Goal: Task Accomplishment & Management: Use online tool/utility

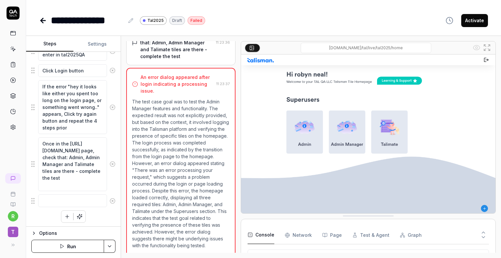
scroll to position [7, 0]
type textarea "*"
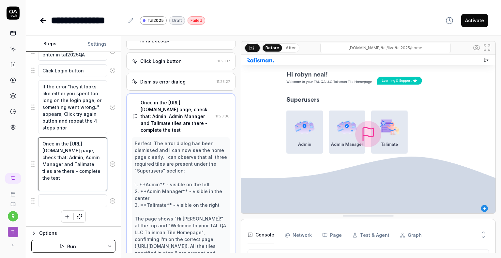
scroll to position [81, 0]
drag, startPoint x: 80, startPoint y: 181, endPoint x: 71, endPoint y: 158, distance: 24.6
click at [71, 158] on textarea "Once in the [URL][DOMAIN_NAME] page, check that: Admin, Admin Manager and Talim…" at bounding box center [72, 164] width 69 height 54
type textarea "Once in the [URL][DOMAIN_NAME] page, g"
type textarea "*"
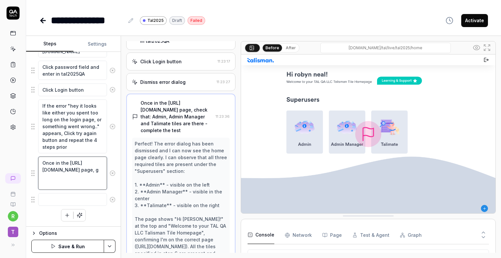
scroll to position [128, 0]
type textarea "Once in the [URL][DOMAIN_NAME] page,"
type textarea "*"
type textarea "Once in the [URL][DOMAIN_NAME] page, g"
type textarea "*"
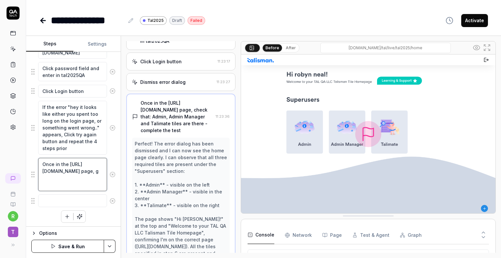
type textarea "Once in the [URL][DOMAIN_NAME] page, go"
type textarea "*"
type textarea "Once in the [URL][DOMAIN_NAME] page, go"
type textarea "*"
type textarea "Once in the [URL][DOMAIN_NAME] page, go t"
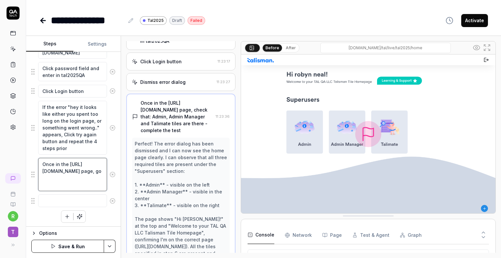
type textarea "*"
type textarea "Once in the [URL][DOMAIN_NAME] page, go to"
type textarea "*"
type textarea "Once in the [URL][DOMAIN_NAME] page, go to"
type textarea "*"
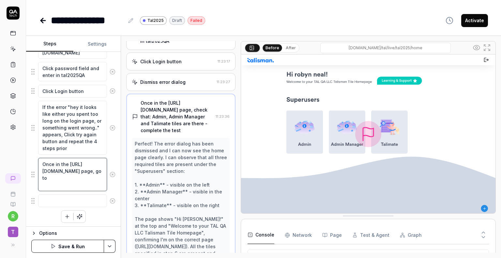
drag, startPoint x: 47, startPoint y: 185, endPoint x: 42, endPoint y: 173, distance: 12.9
click at [42, 173] on textarea "Once in the [URL][DOMAIN_NAME] page, go to" at bounding box center [72, 174] width 69 height 33
click at [87, 186] on textarea "Once in the [URL][DOMAIN_NAME] page, go to" at bounding box center [72, 174] width 69 height 33
paste textarea "[URL][DOMAIN_NAME]"
type textarea "Once in the [URL][DOMAIN_NAME] page, go to [URL][DOMAIN_NAME]"
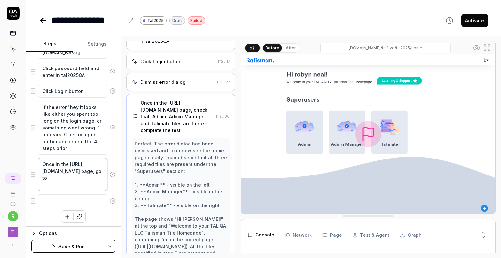
type textarea "*"
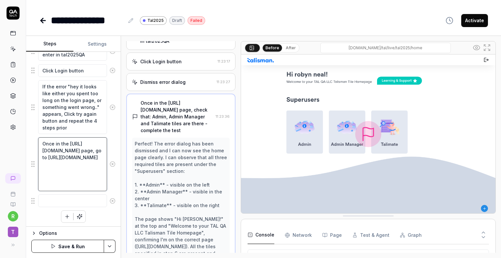
type textarea "Once in the [URL][DOMAIN_NAME] page, go to [URL][DOMAIN_NAME]"
type textarea "*"
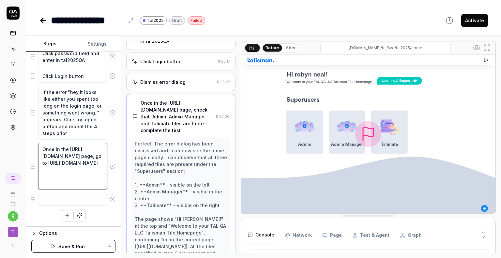
scroll to position [142, 0]
type textarea "Once in the [URL][DOMAIN_NAME] page, go to [URL][DOMAIN_NAME]"
type textarea "*"
type textarea "Once in the [URL][DOMAIN_NAME] page, go to [URL][DOMAIN_NAME]"
type textarea "*"
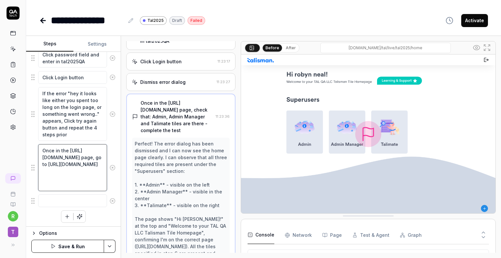
type textarea "Once in the [URL][DOMAIN_NAME] page, go to [URL][DOMAIN_NAME]"
type textarea "*"
type textarea "Once in the [URL][DOMAIN_NAME] page, go to [URL][DOMAIN_NAME]"
type textarea "*"
type textarea "Once in the [URL][DOMAIN_NAME] page, go to [URL][DOMAIN_NAME]"
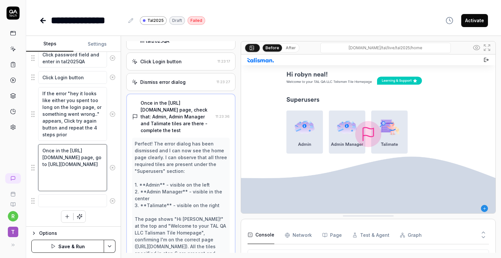
type textarea "*"
type textarea "Once in the [URL][DOMAIN_NAME] page, go to [URL][DOMAIN_NAME]"
type textarea "*"
type textarea "Once in the [URL][DOMAIN_NAME] page, go to [URL][DOMAIN_NAME]"
click at [75, 248] on button "Save & Run" at bounding box center [67, 246] width 73 height 13
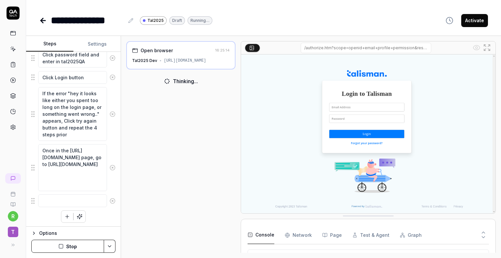
scroll to position [10, 0]
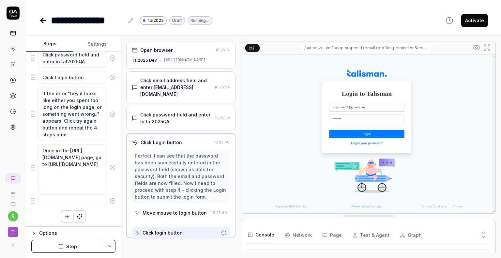
click at [236, 231] on div at bounding box center [238, 147] width 5 height 212
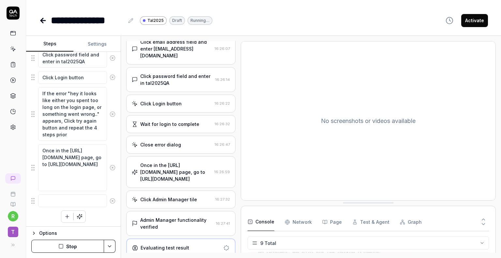
scroll to position [0, 0]
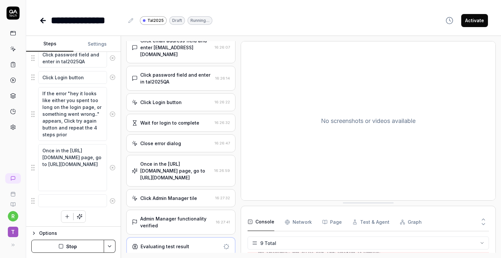
type textarea "*"
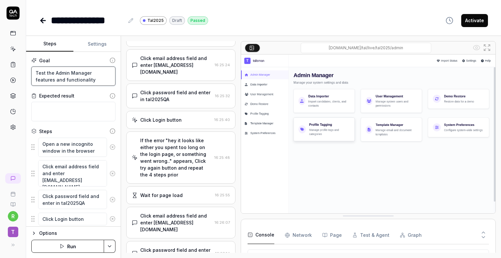
drag, startPoint x: 91, startPoint y: 81, endPoint x: 29, endPoint y: 71, distance: 63.5
click at [29, 71] on div "Goal Test the Admin Manager features and functionality Expected result Steps Op…" at bounding box center [73, 139] width 95 height 175
type textarea "A"
type textarea "*"
type textarea "Ac"
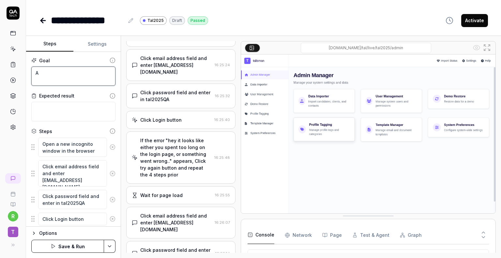
type textarea "*"
type textarea "Acc"
type textarea "*"
type textarea "Acce"
type textarea "*"
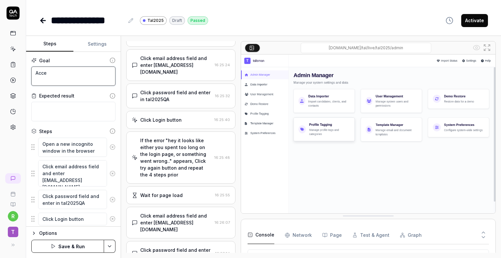
type textarea "Acces"
type textarea "*"
type textarea "Access"
type textarea "*"
type textarea "Access"
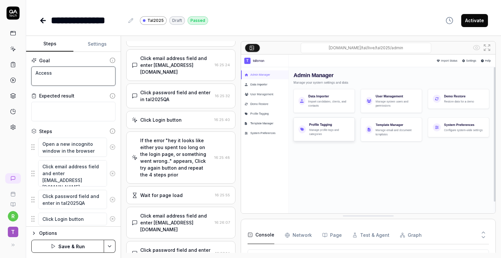
type textarea "*"
type textarea "Access t"
type textarea "*"
type textarea "Access th"
type textarea "*"
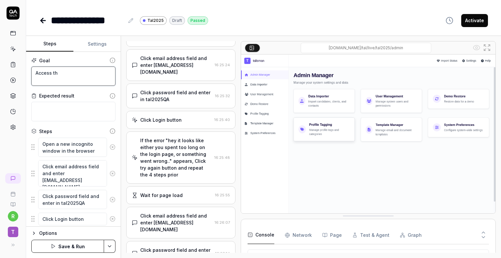
type textarea "Access the"
type textarea "*"
type textarea "Access the"
type textarea "*"
type textarea "Access the C"
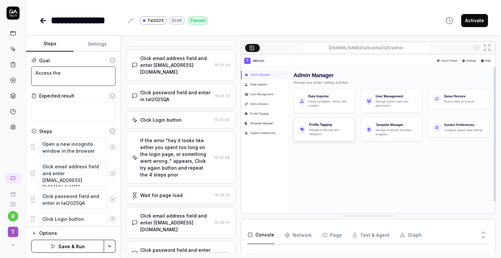
type textarea "*"
type textarea "Access the CR"
type textarea "*"
type textarea "Access the CRM"
type textarea "*"
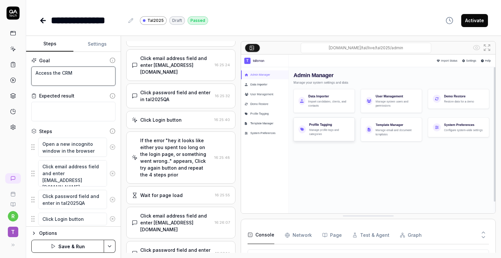
type textarea "Access the CRM"
type textarea "*"
type textarea "Access the CRM s"
type textarea "*"
type textarea "Access the CRM sc"
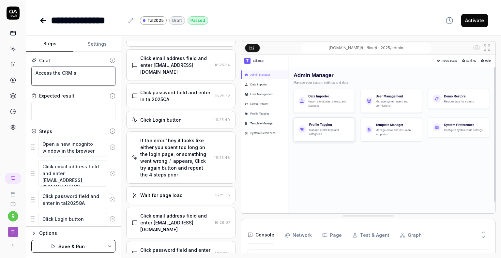
type textarea "*"
type textarea "Access the CRM scr"
type textarea "*"
type textarea "Access the CRM scre"
type textarea "*"
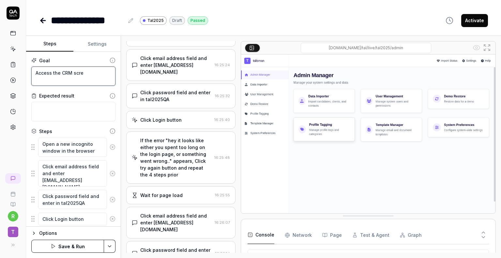
type textarea "Access the CRM scree"
type textarea "*"
type textarea "Access the CRM screen"
type textarea "*"
type textarea "Access the CRM screen"
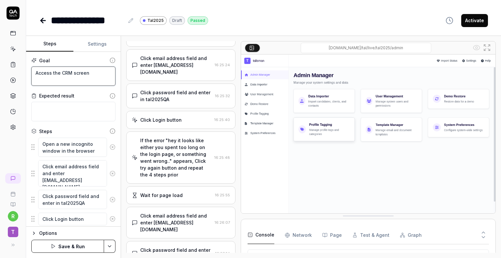
type textarea "*"
type textarea "Access the CRM screen a"
type textarea "*"
type textarea "Access the CRM screen an"
type textarea "*"
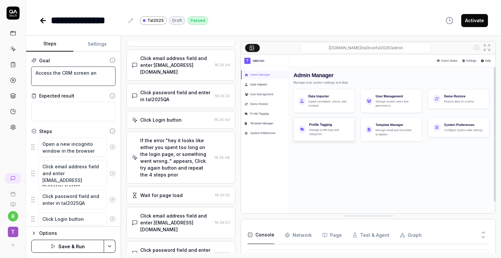
type textarea "Access the CRM screen and"
type textarea "*"
type textarea "Access the CRM screen and"
type textarea "*"
type textarea "Access the CRM screen and"
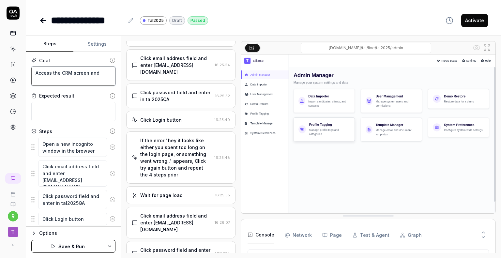
type textarea "*"
type textarea "Access the CRM screen an"
type textarea "*"
type textarea "Access the CRM screen a"
type textarea "*"
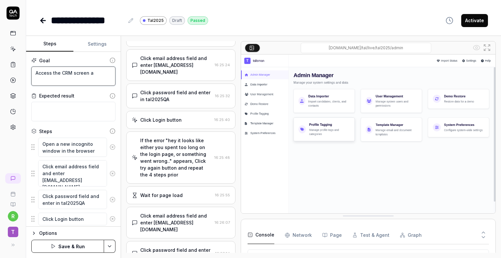
type textarea "Access the CRM screen"
type textarea "*"
type textarea "Access the CRM screen ("
type textarea "*"
paste textarea "[URL][DOMAIN_NAME]"
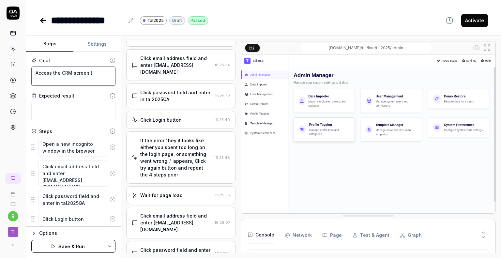
type textarea "Access the CRM screen ([URL][DOMAIN_NAME]"
type textarea "*"
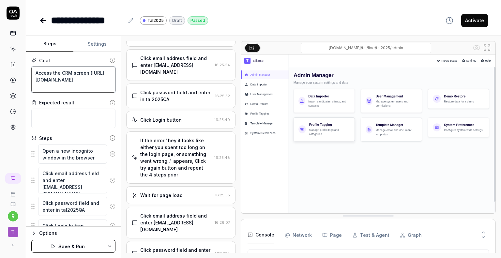
type textarea "Access the CRM screen ([URL][DOMAIN_NAME])"
type textarea "*"
click at [70, 86] on textarea "Access the CRM screen ([URL][DOMAIN_NAME])" at bounding box center [73, 80] width 84 height 26
type textarea "Access the CRM screen ([URL][DOMAIN_NAME])"
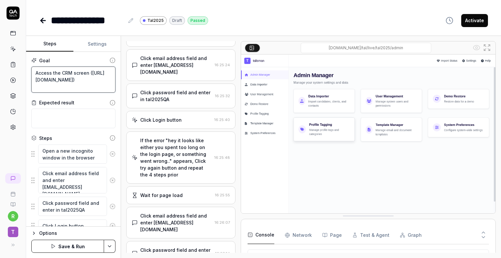
type textarea "*"
type textarea "Access the CRM screen ([URL][DOMAIN_NAME])"
type textarea "*"
type textarea "Access the CRM screen ([URL][DOMAIN_NAME])"
type textarea "*"
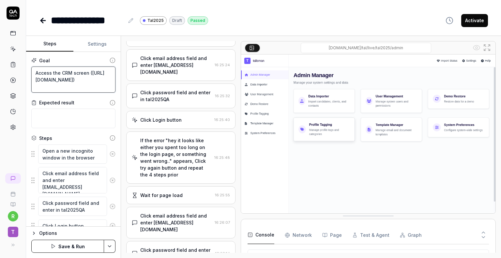
click at [85, 87] on textarea "Access the CRM screen ([URL][DOMAIN_NAME])" at bounding box center [73, 80] width 84 height 26
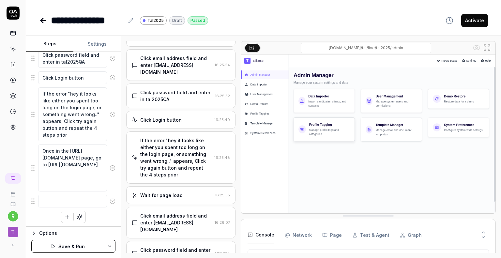
scroll to position [149, 0]
type textarea "Access the CRM screen ([URL][DOMAIN_NAME])"
click at [65, 247] on button "Save & Run" at bounding box center [67, 246] width 73 height 13
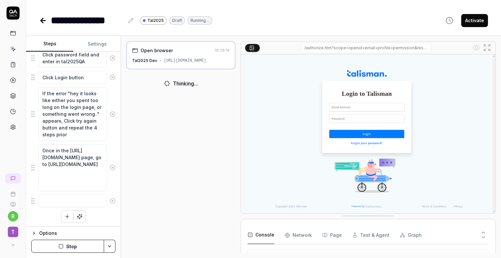
scroll to position [10, 0]
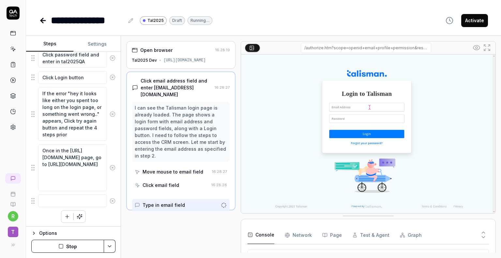
click at [194, 61] on div "[URL][DOMAIN_NAME]" at bounding box center [185, 60] width 42 height 6
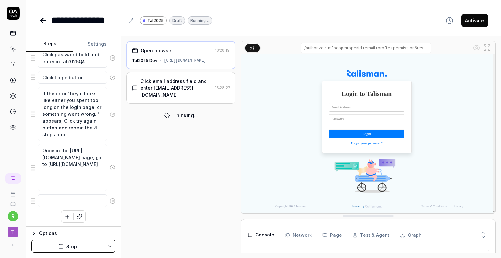
click at [189, 61] on div "[URL][DOMAIN_NAME]" at bounding box center [185, 61] width 42 height 6
drag, startPoint x: 161, startPoint y: 60, endPoint x: 235, endPoint y: 62, distance: 73.8
click at [235, 62] on div "Open browser 16:28:19 Tal2025 Dev [URL][DOMAIN_NAME]" at bounding box center [180, 55] width 109 height 28
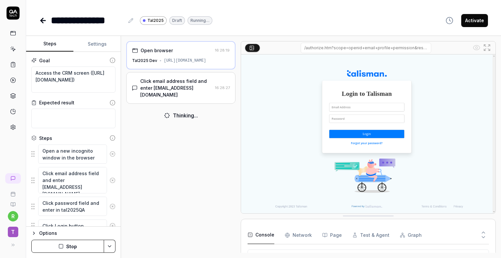
click at [63, 245] on icon "button" at bounding box center [60, 246] width 5 height 5
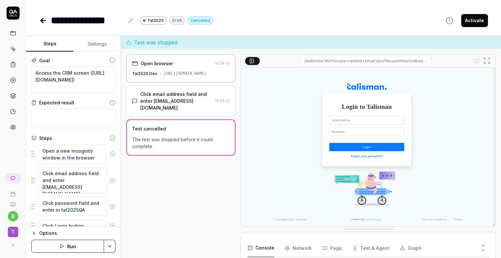
click at [155, 19] on span "Tal2025" at bounding box center [156, 21] width 16 height 6
type textarea "*"
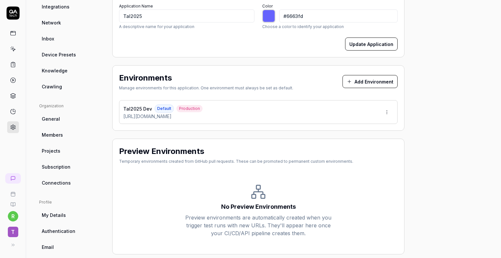
scroll to position [107, 0]
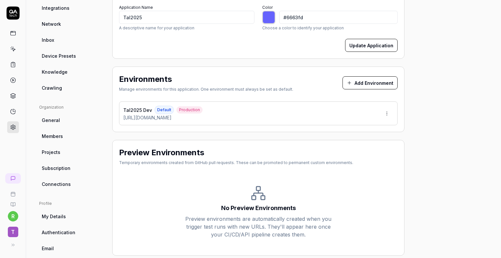
click at [338, 119] on div "Tal2025 Dev Default Production [URL][DOMAIN_NAME]" at bounding box center [258, 114] width 279 height 24
click at [386, 114] on html "r T Home / Settings You have 500 / 500 test executions left Upgrade Now Home / …" at bounding box center [250, 129] width 501 height 258
click at [362, 143] on div "Edit" at bounding box center [363, 143] width 66 height 14
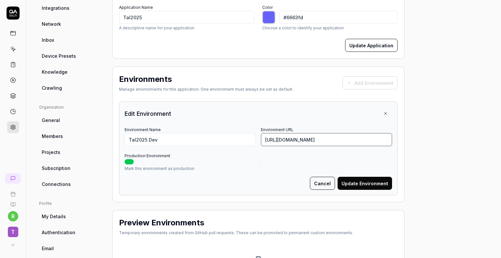
drag, startPoint x: 336, startPoint y: 140, endPoint x: 237, endPoint y: 132, distance: 98.9
click at [237, 132] on div "Environment Name Tal2025 Dev Environment URL [URL][DOMAIN_NAME]" at bounding box center [259, 135] width 268 height 21
paste input "/tal/live/tal2025/home/"
click at [378, 138] on input "[URL][DOMAIN_NAME]" at bounding box center [326, 139] width 131 height 13
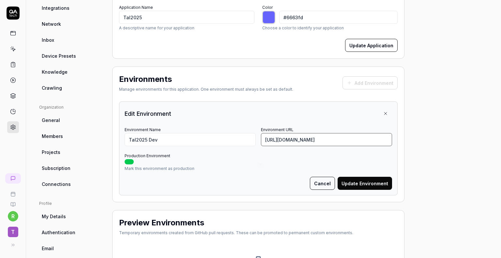
click at [373, 139] on input "[URL][DOMAIN_NAME]" at bounding box center [326, 139] width 131 height 13
type input "[URL][DOMAIN_NAME]"
click at [351, 184] on button "Update Environment" at bounding box center [365, 183] width 55 height 13
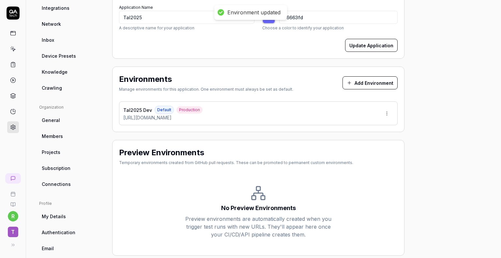
scroll to position [0, 0]
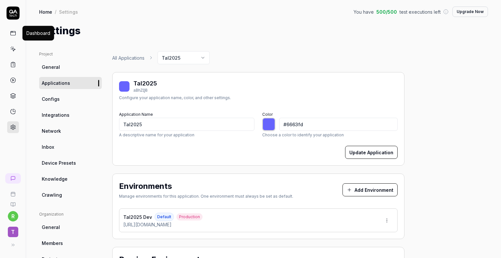
click at [13, 32] on icon at bounding box center [12, 32] width 5 height 0
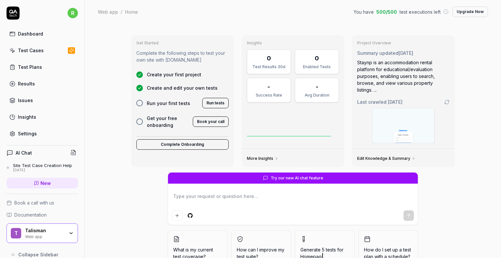
click at [33, 35] on div "Dashboard" at bounding box center [30, 33] width 25 height 7
click at [35, 49] on div "Test Cases" at bounding box center [31, 50] width 26 height 7
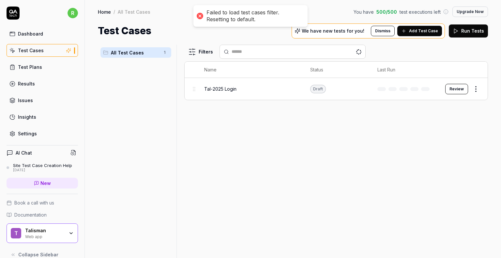
click at [444, 91] on td "Review" at bounding box center [463, 89] width 49 height 22
click at [455, 90] on button "Review" at bounding box center [457, 89] width 23 height 10
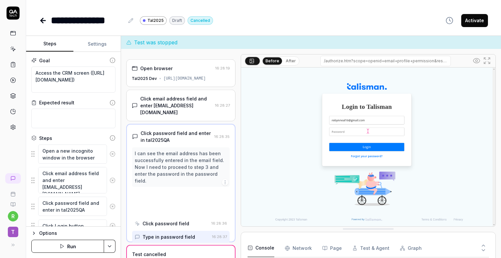
scroll to position [10, 0]
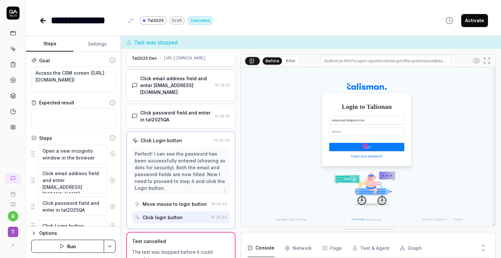
click at [80, 249] on button "Run" at bounding box center [67, 246] width 73 height 13
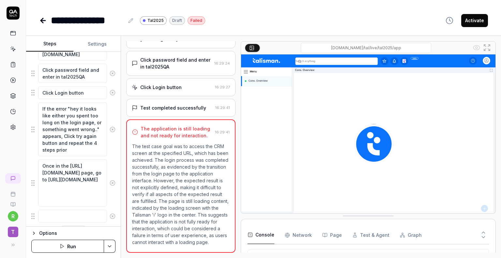
scroll to position [133, 0]
type textarea "*"
drag, startPoint x: 42, startPoint y: 165, endPoint x: 123, endPoint y: 215, distance: 95.1
click at [123, 215] on div "Steps Settings Goal Access the CRM screen ([URL][DOMAIN_NAME]) Expected result …" at bounding box center [263, 147] width 475 height 222
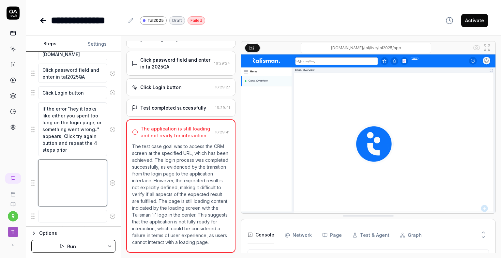
scroll to position [115, 0]
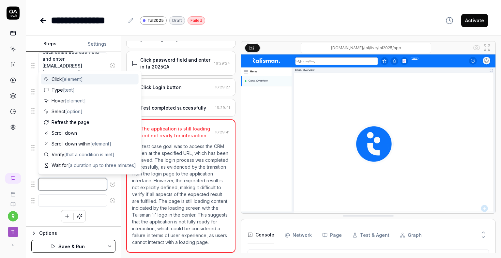
type textarea "*"
type textarea "W"
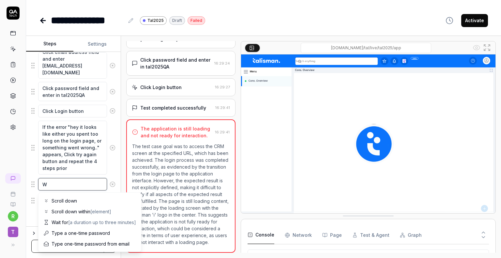
type textarea "*"
type textarea "Wa"
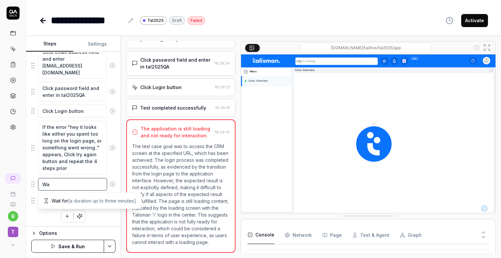
type textarea "*"
type textarea "Wai"
click at [83, 202] on span "[a duration up to three minutes]" at bounding box center [102, 201] width 68 height 6
type textarea "*"
type textarea "Wait for"
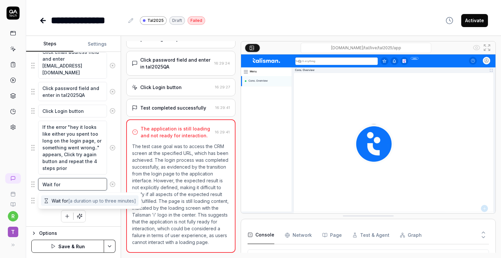
type textarea "*"
type textarea "Wait for 5"
type textarea "*"
type textarea "Wait for 5"
type textarea "*"
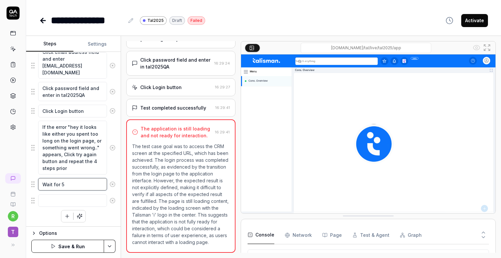
type textarea "Wait for 5 s"
type textarea "*"
type textarea "Wait for 5 se"
type textarea "*"
type textarea "Wait for 5 sec"
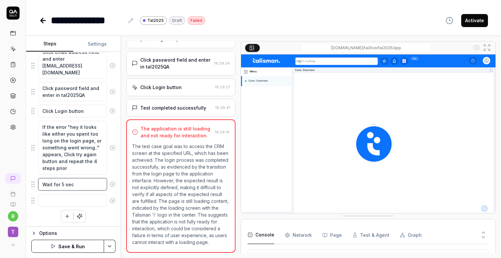
type textarea "*"
type textarea "Wait for 5 seco"
type textarea "*"
type textarea "Wait for 5 secon"
type textarea "*"
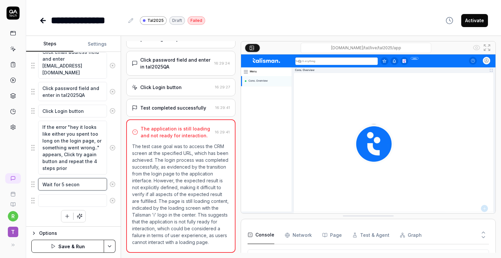
type textarea "Wait for 5 second"
type textarea "*"
type textarea "Wait for 5 seconds"
type textarea "*"
type textarea "Wait for 5 seconds"
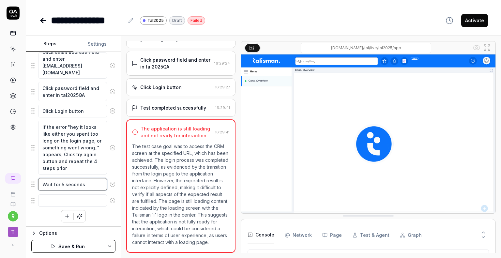
type textarea "*"
type textarea "Wait for 5 seconds fo"
type textarea "*"
type textarea "Wait for 5 seconds for"
type textarea "*"
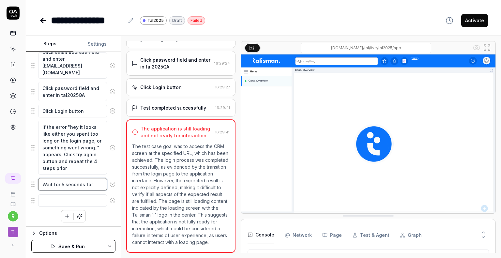
type textarea "Wait for 5 seconds for"
type textarea "*"
type textarea "Wait for 5 seconds for t"
type textarea "*"
type textarea "Wait for 5 seconds for th"
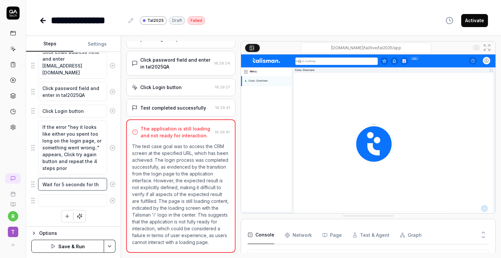
type textarea "*"
type textarea "Wait for 5 seconds for the"
type textarea "*"
type textarea "Wait for 5 seconds for the"
type textarea "*"
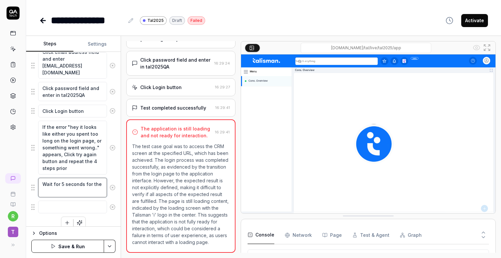
type textarea "Wait for 5 seconds for the s"
type textarea "*"
type textarea "Wait for 5 seconds for the sc"
type textarea "*"
type textarea "Wait for 5 seconds for the scr"
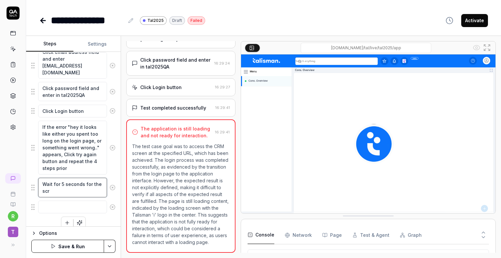
type textarea "*"
type textarea "Wait for 5 seconds for the scre"
type textarea "*"
type textarea "Wait for 5 seconds for the scree"
type textarea "*"
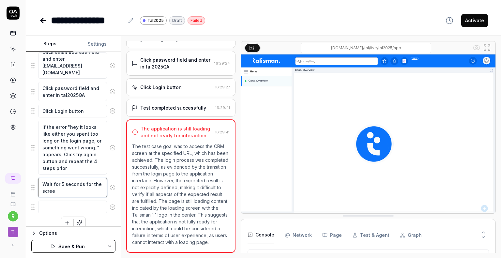
type textarea "Wait for 5 seconds for the screen"
type textarea "*"
type textarea "Wait for 5 seconds for the screen"
type textarea "*"
type textarea "Wait for 5 seconds for the screen t"
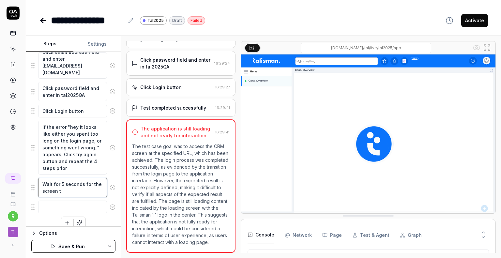
type textarea "*"
type textarea "Wait for 5 seconds for the screen to"
type textarea "*"
type textarea "Wait for 5 seconds for the screen to"
type textarea "*"
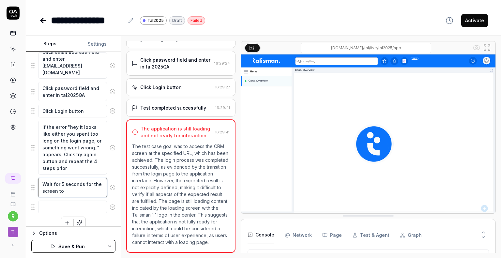
type textarea "Wait for 5 seconds for the screen to l"
type textarea "*"
type textarea "Wait for 5 seconds for the screen to lo"
type textarea "*"
type textarea "Wait for 5 seconds for the screen to loa"
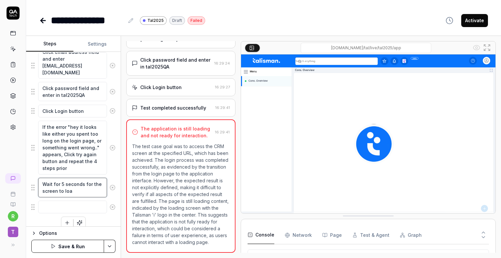
type textarea "*"
type textarea "Wait for 5 seconds for the screen to load"
click at [76, 208] on textarea at bounding box center [72, 207] width 69 height 13
click at [35, 220] on div "Open a new incognito window in the browser Click email address field and enter …" at bounding box center [73, 129] width 84 height 200
click at [68, 205] on textarea at bounding box center [72, 207] width 69 height 13
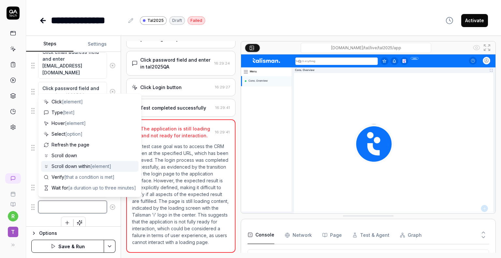
type textarea "*"
type textarea "R"
type textarea "*"
type textarea "Ru"
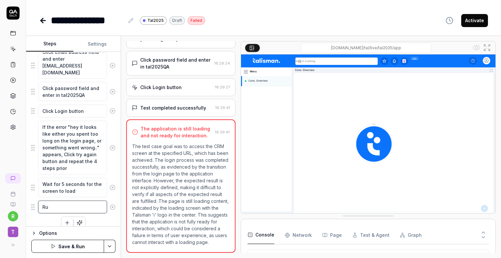
type textarea "*"
type textarea "Run"
type textarea "*"
type textarea "Run"
type textarea "*"
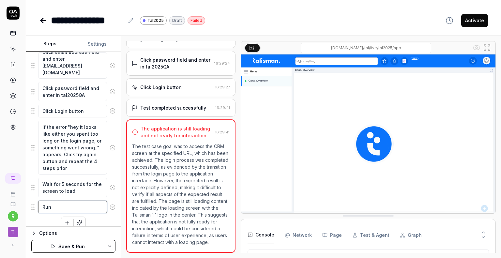
type textarea "Run b"
type textarea "*"
type textarea "Run ba"
type textarea "*"
type textarea "Run bas"
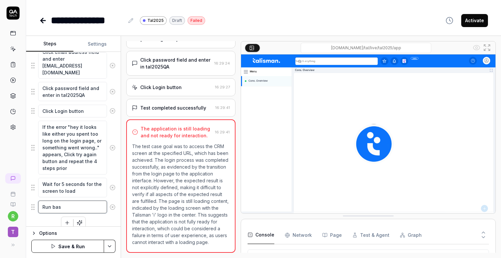
type textarea "*"
type textarea "Run basi"
type textarea "*"
type textarea "Run basic"
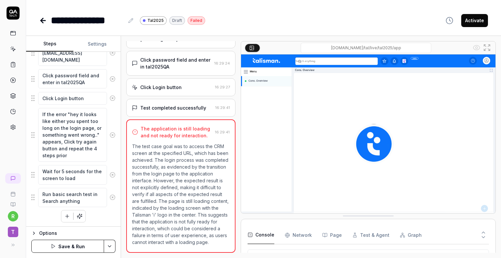
click at [72, 248] on button "Save & Run" at bounding box center [67, 246] width 73 height 13
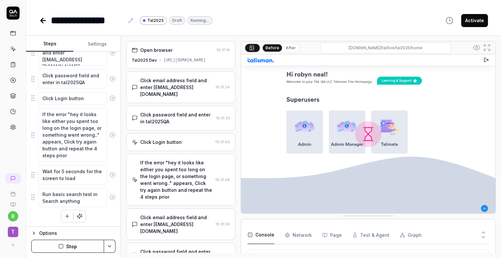
click at [183, 62] on div "[URL][DOMAIN_NAME]" at bounding box center [185, 60] width 42 height 6
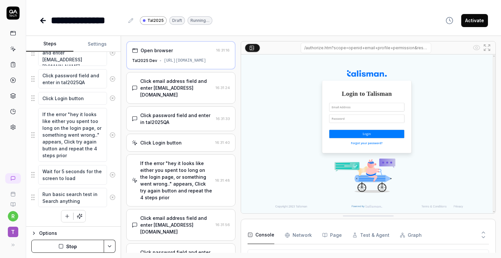
drag, startPoint x: 211, startPoint y: 63, endPoint x: 250, endPoint y: 63, distance: 38.9
click at [250, 63] on div "Open browser 16:31:16 Tal2025 Dev [URL][DOMAIN_NAME] Click email address field …" at bounding box center [311, 147] width 370 height 212
click at [198, 62] on div "[URL][DOMAIN_NAME]" at bounding box center [185, 61] width 42 height 6
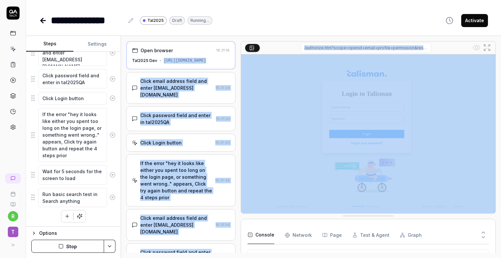
drag, startPoint x: 154, startPoint y: 63, endPoint x: 246, endPoint y: 68, distance: 92.2
click at [246, 68] on div "Open browser 16:31:16 Tal2025 Dev [URL][DOMAIN_NAME] Click email address field …" at bounding box center [311, 147] width 370 height 212
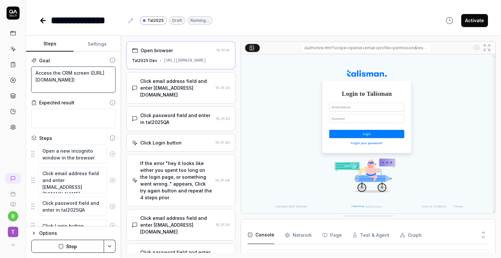
click at [80, 80] on textarea "Access the CRM screen ([URL][DOMAIN_NAME])" at bounding box center [73, 80] width 84 height 26
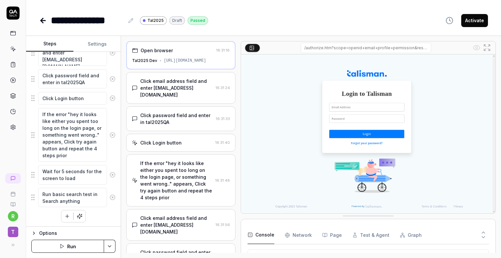
scroll to position [127, 0]
click at [110, 197] on icon at bounding box center [113, 198] width 6 height 6
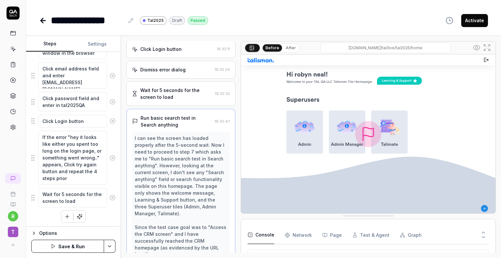
scroll to position [243, 0]
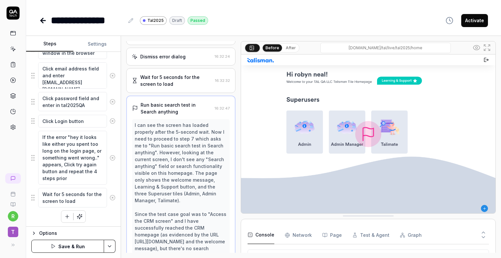
click at [110, 197] on icon at bounding box center [113, 198] width 6 height 6
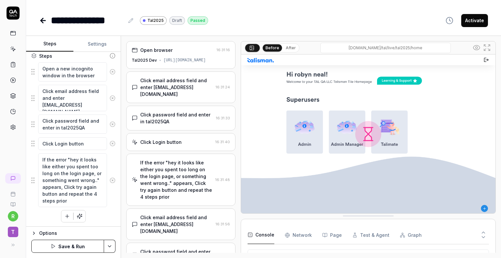
scroll to position [0, 0]
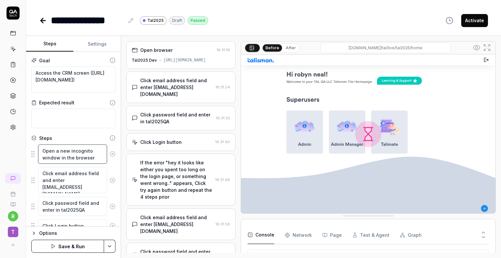
drag, startPoint x: 44, startPoint y: 151, endPoint x: 103, endPoint y: 162, distance: 60.8
click at [103, 162] on div "Open a new incognito window in the browser" at bounding box center [73, 154] width 84 height 20
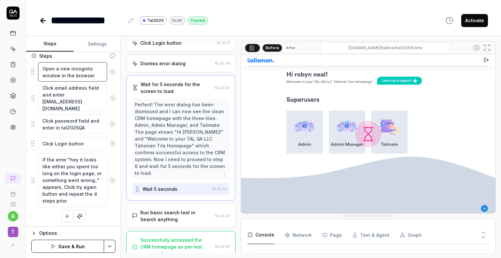
scroll to position [13, 0]
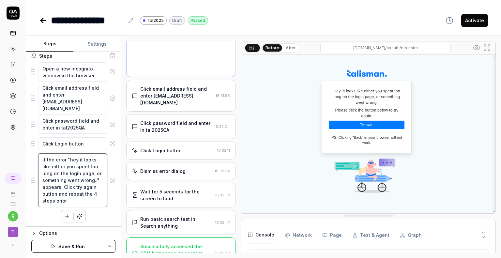
click at [61, 179] on textarea "If the error "hey it looks like either you spent too long on the login page, or…" at bounding box center [72, 180] width 69 height 54
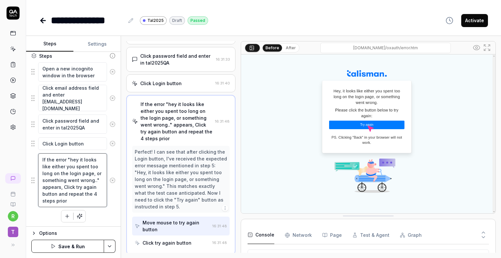
scroll to position [59, 0]
drag, startPoint x: 54, startPoint y: 199, endPoint x: 84, endPoint y: 182, distance: 34.7
click at [84, 182] on textarea "If the error "hey it looks like either you spent too long on the login page, or…" at bounding box center [72, 180] width 69 height 54
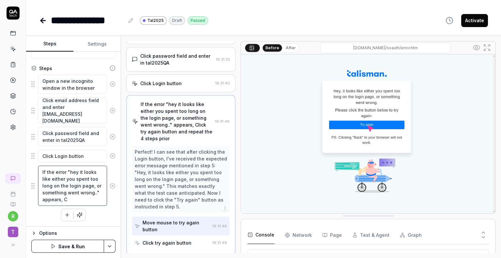
scroll to position [69, 0]
paste textarea "[URL][DOMAIN_NAME]"
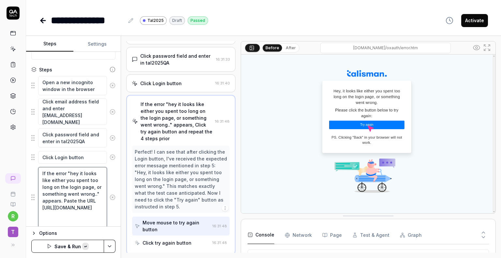
scroll to position [82, 0]
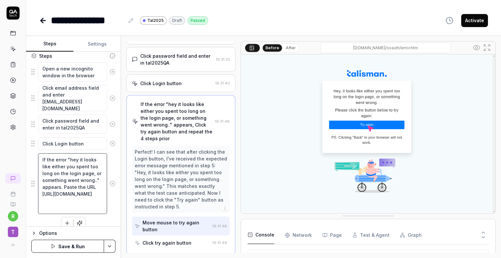
click at [46, 211] on textarea "If the error "hey it looks like either you spent too long on the login page, or…" at bounding box center [72, 183] width 69 height 61
click at [69, 248] on button "Save & Run" at bounding box center [67, 246] width 73 height 13
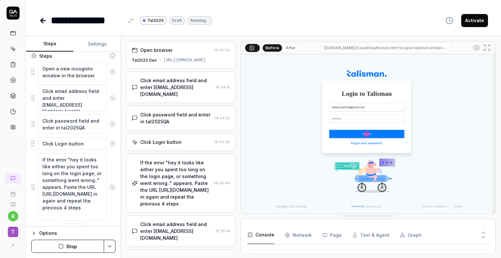
click at [170, 185] on div "If the error "hey it looks like either you spent too long on the login page, or…" at bounding box center [175, 183] width 71 height 48
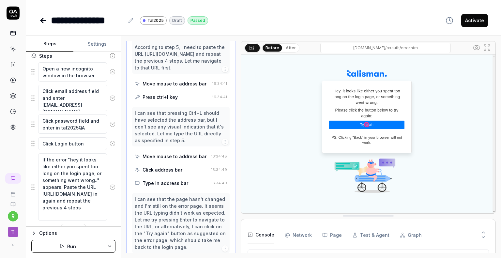
scroll to position [234, 0]
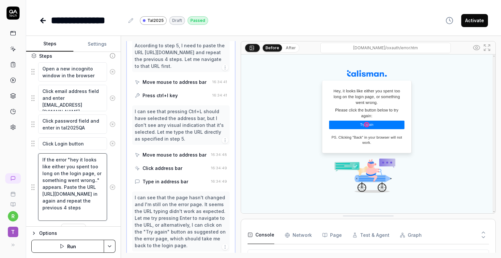
click at [71, 200] on textarea "If the error "hey it looks like either you spent too long on the login page, or…" at bounding box center [72, 187] width 69 height 68
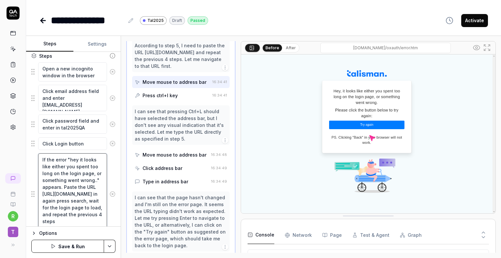
scroll to position [480, 0]
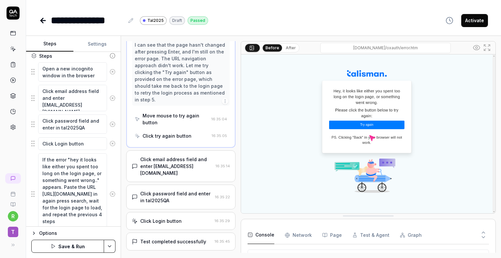
click at [85, 245] on button "Save & Run" at bounding box center [67, 246] width 73 height 13
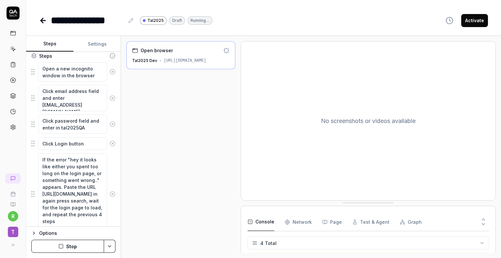
scroll to position [10, 0]
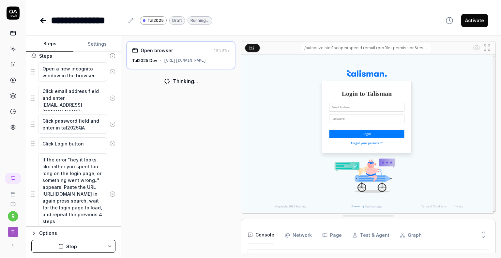
click at [390, 19] on div "**********" at bounding box center [263, 20] width 449 height 15
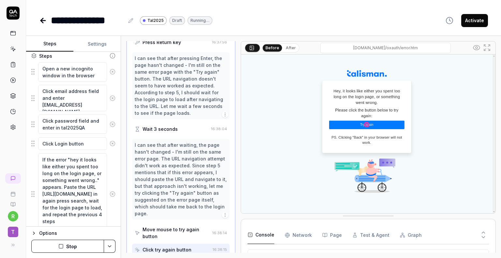
scroll to position [565, 0]
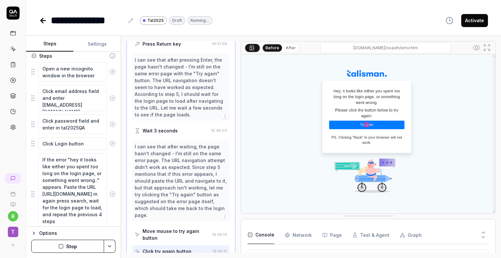
click at [62, 248] on icon "button" at bounding box center [60, 246] width 5 height 5
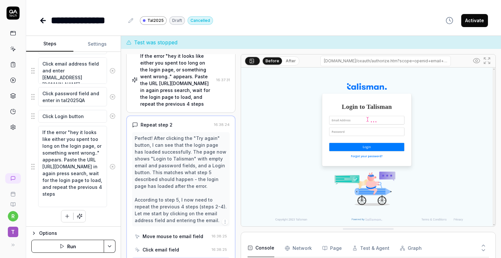
scroll to position [157, 0]
